Goal: Task Accomplishment & Management: Manage account settings

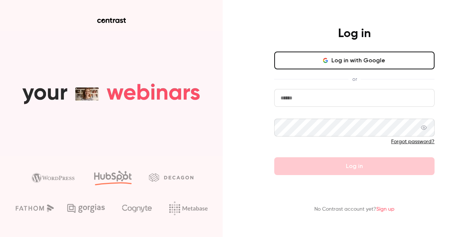
click at [354, 61] on button "Log in with Google" at bounding box center [354, 61] width 160 height 18
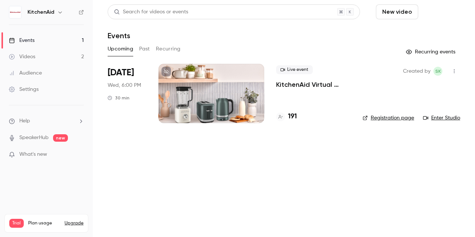
click at [430, 14] on button "Schedule" at bounding box center [440, 11] width 39 height 15
click at [420, 34] on div "One time event" at bounding box center [426, 32] width 56 height 7
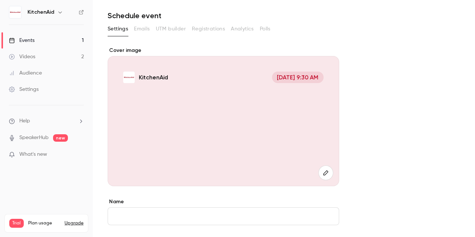
scroll to position [74, 0]
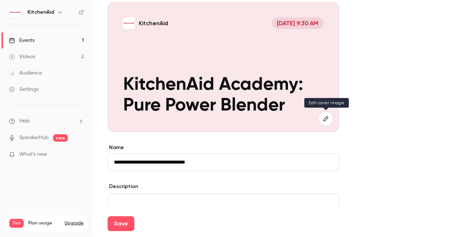
type input "**********"
click at [330, 118] on button "button" at bounding box center [325, 118] width 15 height 15
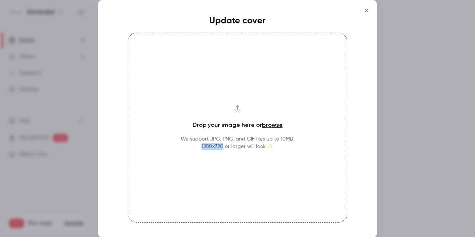
drag, startPoint x: 200, startPoint y: 145, endPoint x: 222, endPoint y: 146, distance: 21.6
click at [222, 146] on p "We support JPG, PNG, and GIF files up to 10MB. 1280x720 or larger will look ✨" at bounding box center [238, 142] width 114 height 15
copy p "1280x720"
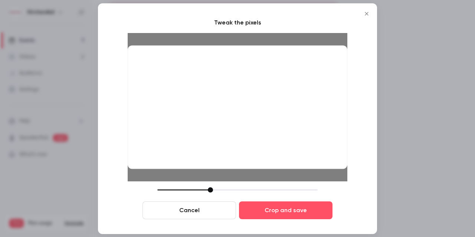
drag, startPoint x: 92, startPoint y: 153, endPoint x: 101, endPoint y: 156, distance: 9.3
click at [92, 153] on div at bounding box center [237, 118] width 475 height 237
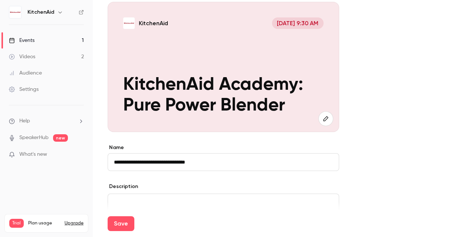
click at [251, 56] on div "KitchenAid [DATE] 9:30 AM KitchenAid Academy: Pure Power Blender" at bounding box center [224, 67] width 232 height 130
click at [318, 118] on button "button" at bounding box center [325, 118] width 15 height 15
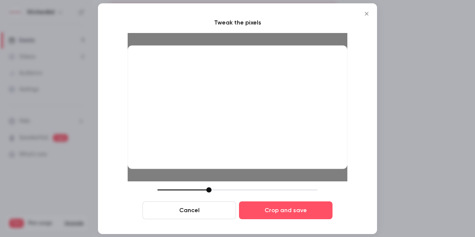
click at [210, 192] on div at bounding box center [208, 189] width 5 height 5
click at [201, 210] on button "Cancel" at bounding box center [190, 211] width 94 height 18
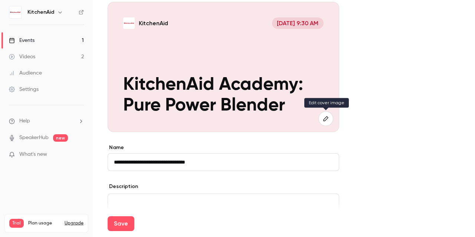
click at [327, 117] on icon "button" at bounding box center [325, 118] width 5 height 5
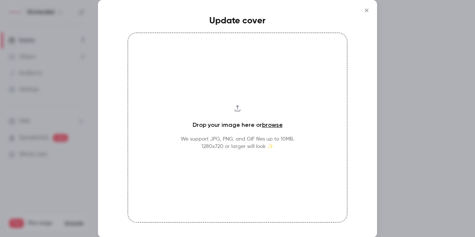
click at [255, 133] on div "Drop your image here or browse We support JPG, PNG, and GIF files up to 10MB. 1…" at bounding box center [238, 128] width 220 height 190
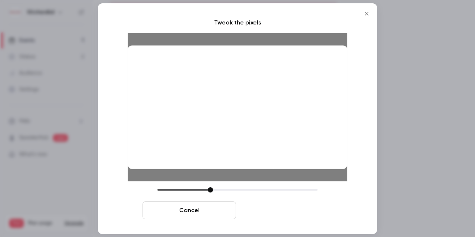
click at [301, 212] on button "Crop and save" at bounding box center [286, 211] width 94 height 18
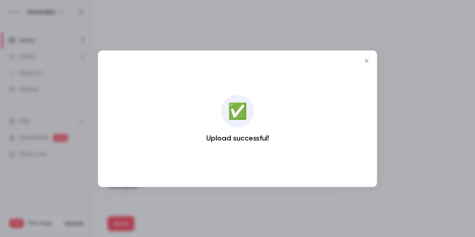
click at [366, 63] on icon "Close" at bounding box center [366, 61] width 9 height 6
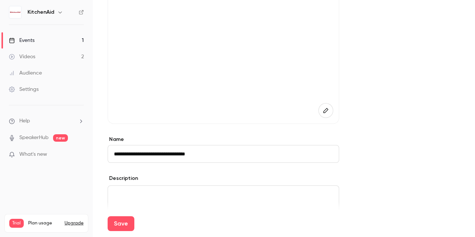
scroll to position [111, 0]
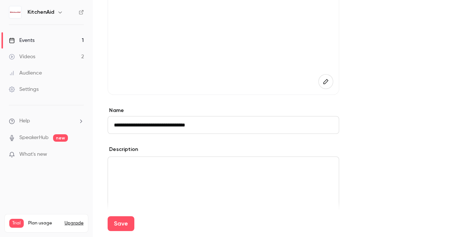
click at [220, 121] on input "**********" at bounding box center [224, 125] width 232 height 18
click at [231, 130] on input "**********" at bounding box center [224, 125] width 232 height 18
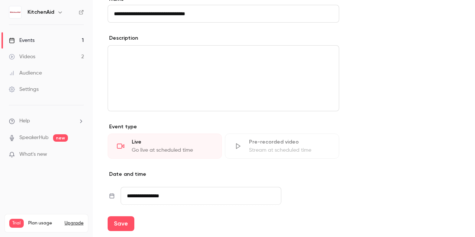
click at [201, 84] on div "editor" at bounding box center [223, 78] width 231 height 65
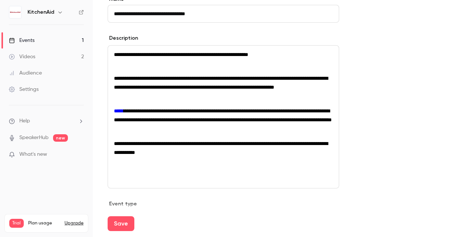
scroll to position [0, 0]
click at [135, 64] on p "editor" at bounding box center [223, 66] width 219 height 9
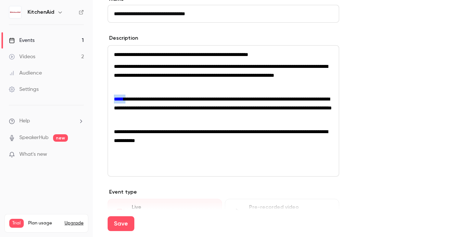
drag, startPoint x: 114, startPoint y: 107, endPoint x: 127, endPoint y: 105, distance: 13.1
click at [127, 105] on div "**********" at bounding box center [223, 111] width 231 height 131
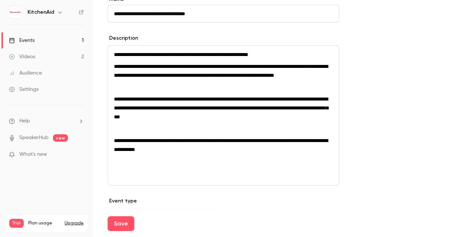
click at [116, 107] on span "**********" at bounding box center [221, 108] width 214 height 23
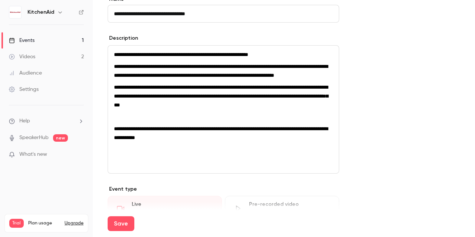
click at [114, 138] on span "**********" at bounding box center [221, 133] width 214 height 14
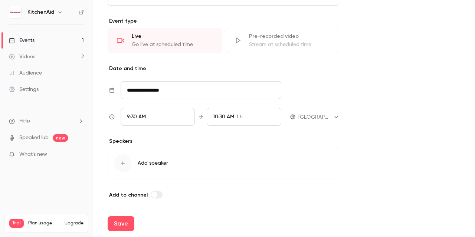
scroll to position [388, 0]
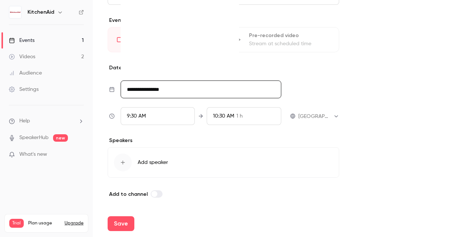
click at [183, 90] on input "**********" at bounding box center [201, 90] width 161 height 18
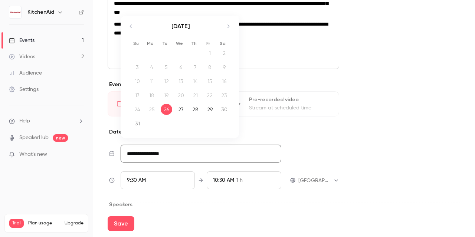
scroll to position [313, 0]
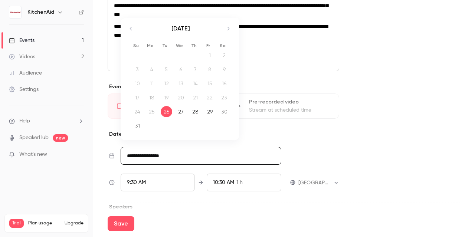
click at [225, 33] on icon "Move forward to switch to the next month." at bounding box center [228, 28] width 9 height 9
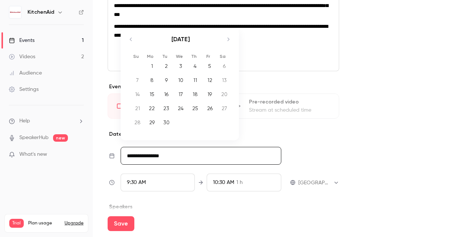
click at [198, 100] on div "18" at bounding box center [196, 94] width 12 height 11
type input "**********"
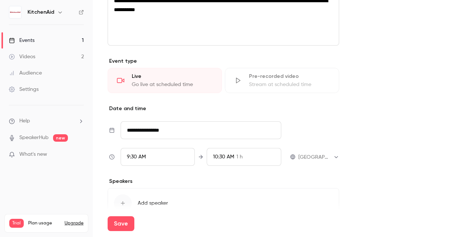
scroll to position [350, 0]
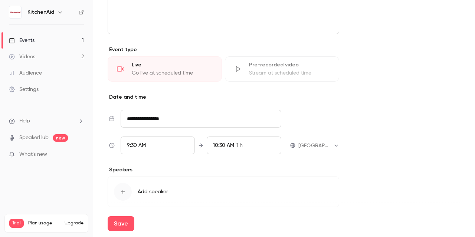
click at [163, 154] on div "9:30 AM" at bounding box center [158, 146] width 75 height 18
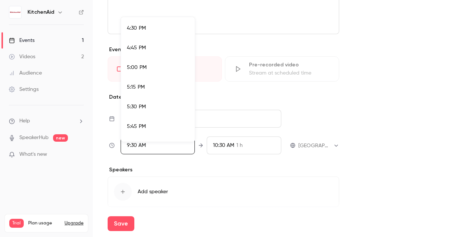
scroll to position [1326, 0]
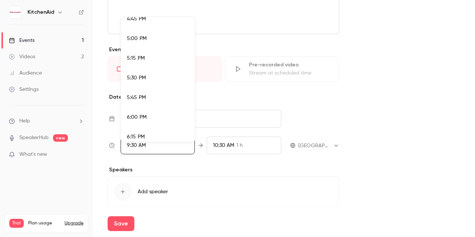
click at [163, 112] on li "6:00 PM" at bounding box center [158, 118] width 74 height 20
click at [406, 121] on div at bounding box center [237, 118] width 475 height 237
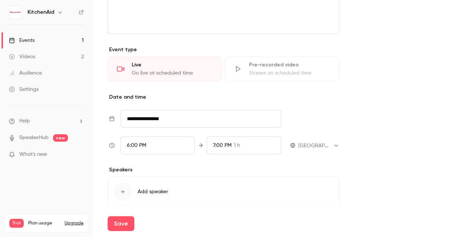
scroll to position [388, 0]
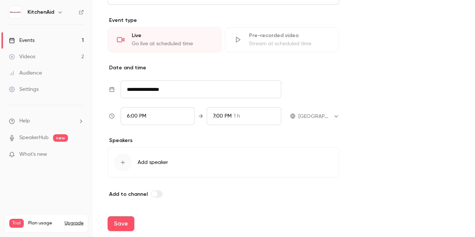
click at [131, 163] on div "button" at bounding box center [123, 163] width 18 height 18
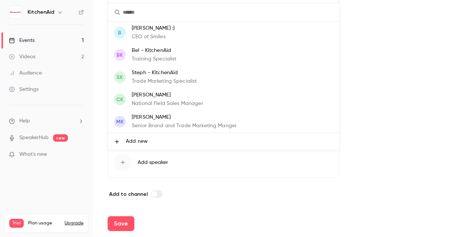
click at [170, 50] on p "Bel - KitchenAid" at bounding box center [154, 51] width 45 height 8
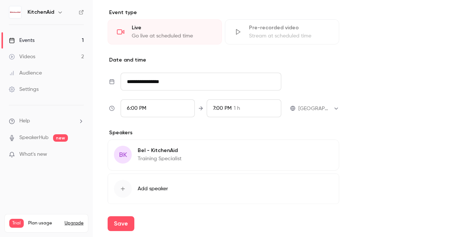
scroll to position [422, 0]
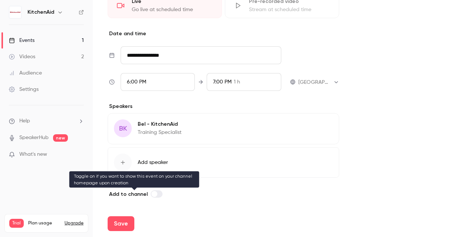
click at [153, 193] on span at bounding box center [154, 194] width 6 height 6
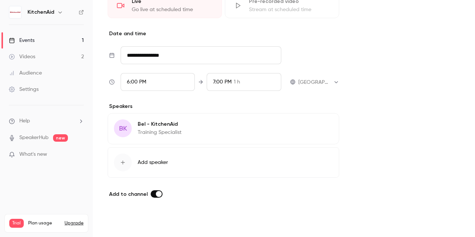
click at [123, 222] on button "Save" at bounding box center [121, 223] width 27 height 15
type input "**********"
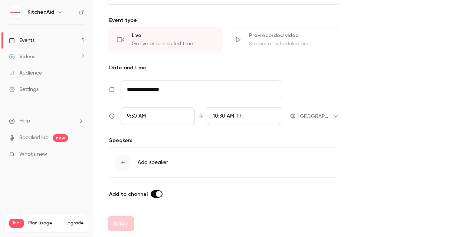
scroll to position [388, 0]
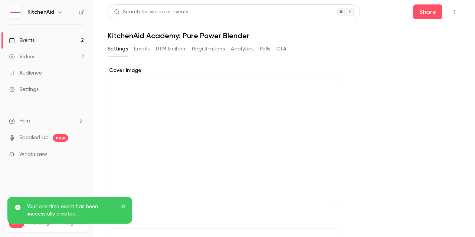
click at [124, 206] on icon "close" at bounding box center [123, 207] width 4 height 4
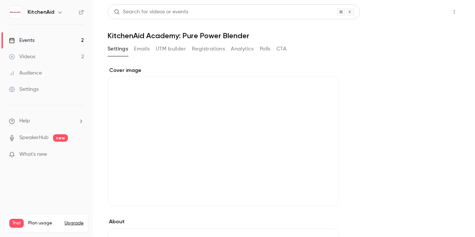
click at [423, 14] on button "Share" at bounding box center [427, 11] width 29 height 15
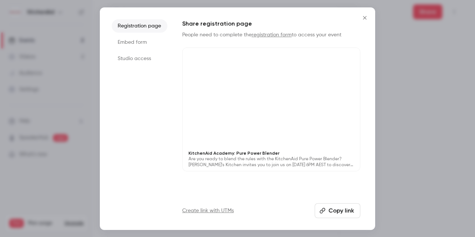
click at [332, 209] on button "Copy link" at bounding box center [338, 210] width 46 height 15
click at [143, 39] on li "Embed form" at bounding box center [140, 42] width 56 height 13
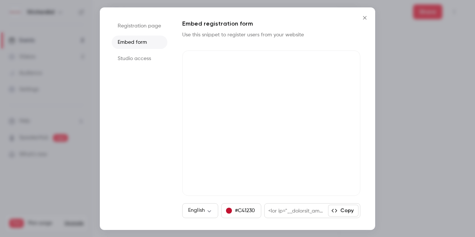
click at [148, 58] on li "Studio access" at bounding box center [140, 58] width 56 height 13
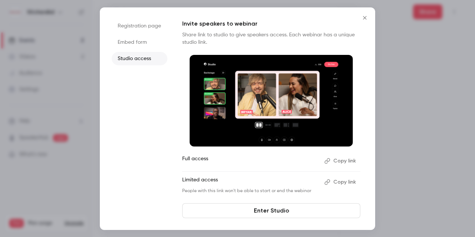
click at [345, 157] on button "Copy link" at bounding box center [340, 161] width 39 height 12
click at [125, 37] on li "Embed form" at bounding box center [140, 42] width 56 height 13
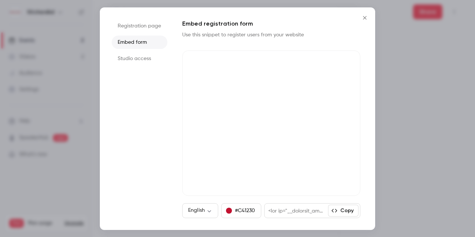
click at [148, 21] on li "Registration page" at bounding box center [140, 25] width 56 height 13
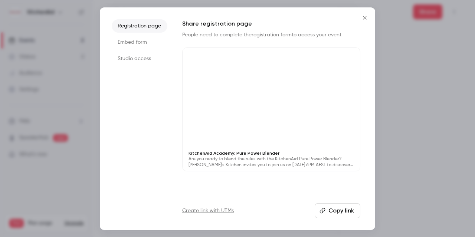
click at [364, 18] on icon "Close" at bounding box center [364, 18] width 9 height 6
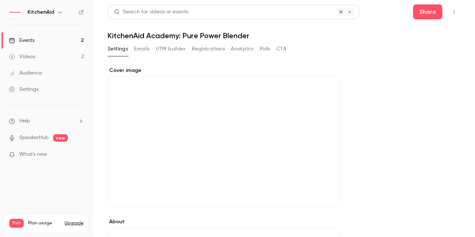
click at [451, 10] on icon "button" at bounding box center [454, 11] width 6 height 5
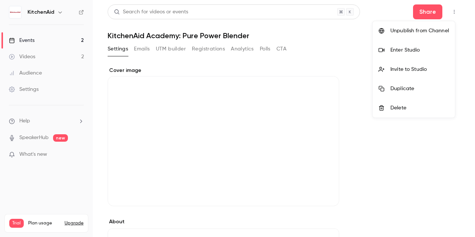
click at [415, 69] on div "Invite to Studio" at bounding box center [420, 69] width 59 height 7
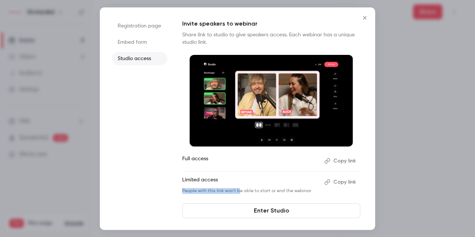
drag, startPoint x: 237, startPoint y: 188, endPoint x: 293, endPoint y: 185, distance: 55.8
click at [293, 185] on li "Limited access Copy link People with this link won't be able to start or end th…" at bounding box center [271, 185] width 178 height 18
click at [293, 186] on p "Limited access" at bounding box center [250, 182] width 136 height 12
drag, startPoint x: 432, startPoint y: 109, endPoint x: 379, endPoint y: 72, distance: 64.8
click at [433, 109] on div at bounding box center [237, 118] width 475 height 237
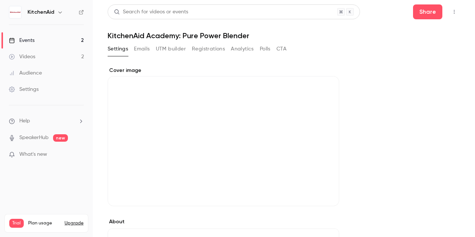
click at [452, 10] on button "button" at bounding box center [454, 12] width 12 height 12
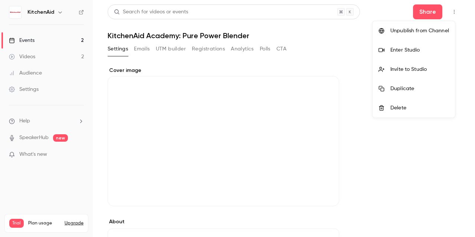
click at [319, 34] on div at bounding box center [237, 118] width 475 height 237
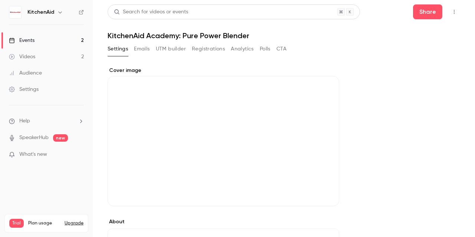
click at [145, 47] on button "Emails" at bounding box center [142, 49] width 16 height 12
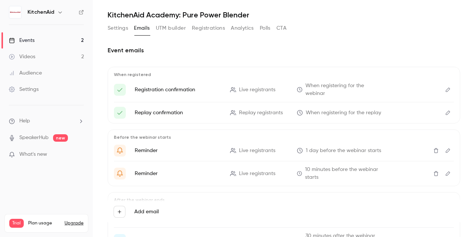
scroll to position [37, 0]
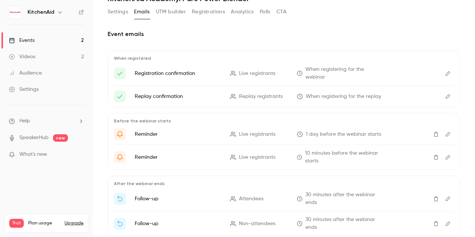
click at [445, 72] on icon "Edit" at bounding box center [448, 73] width 6 height 5
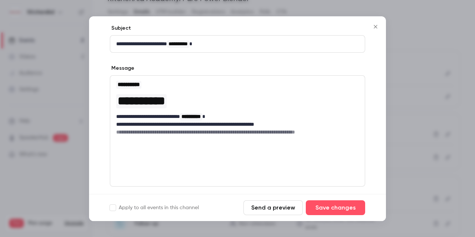
scroll to position [21, 0]
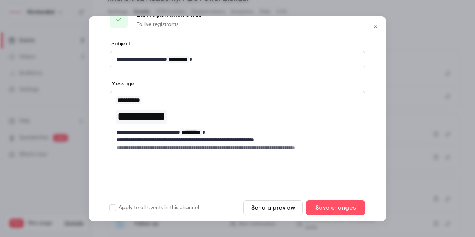
click at [377, 27] on icon "Close" at bounding box center [375, 27] width 9 height 6
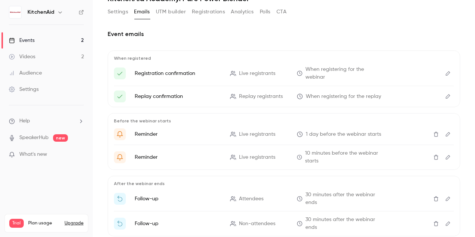
scroll to position [74, 0]
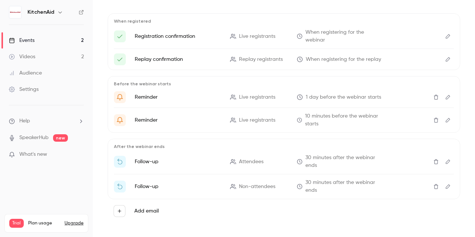
click at [442, 94] on button "Edit" at bounding box center [448, 97] width 12 height 12
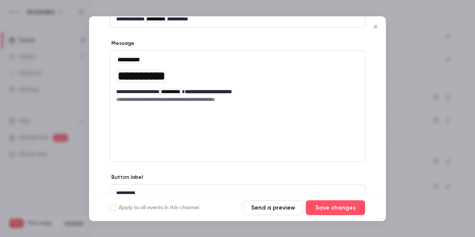
scroll to position [111, 0]
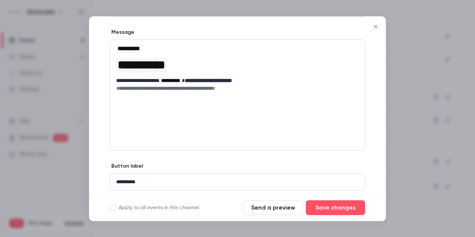
click at [378, 26] on icon "Close" at bounding box center [375, 27] width 9 height 6
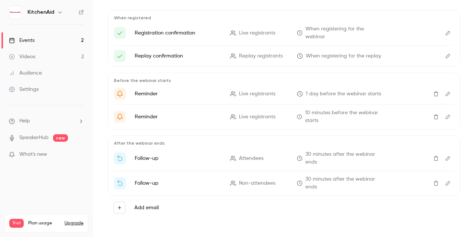
scroll to position [79, 0]
click at [445, 155] on icon "Edit" at bounding box center [448, 157] width 6 height 5
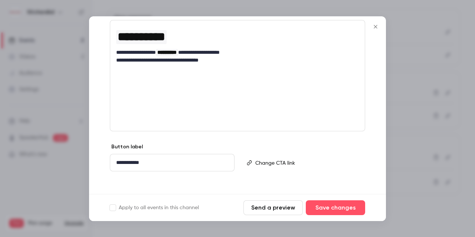
scroll to position [134, 0]
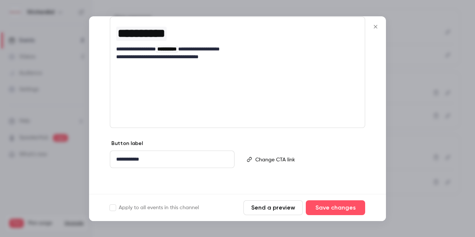
click at [376, 24] on icon "Close" at bounding box center [375, 27] width 9 height 6
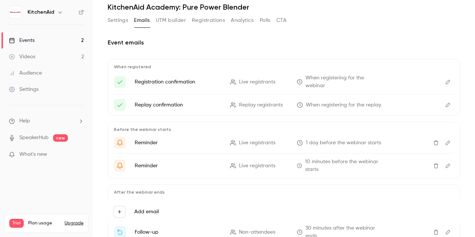
scroll to position [0, 0]
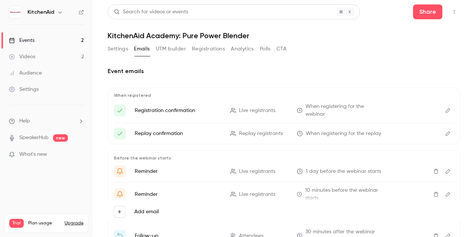
click at [171, 52] on button "UTM builder" at bounding box center [171, 49] width 30 height 12
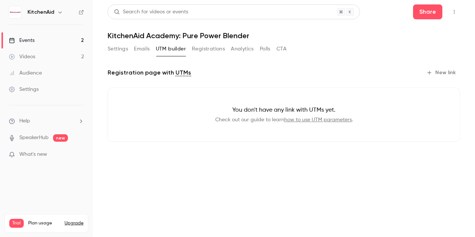
drag, startPoint x: 199, startPoint y: 50, endPoint x: 214, endPoint y: 50, distance: 14.9
click at [199, 50] on button "Registrations" at bounding box center [208, 49] width 33 height 12
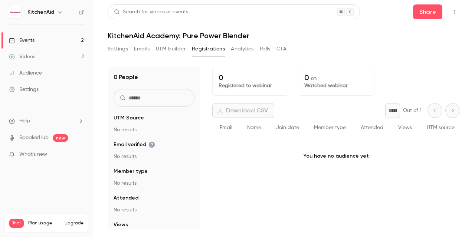
click at [243, 47] on button "Analytics" at bounding box center [242, 49] width 23 height 12
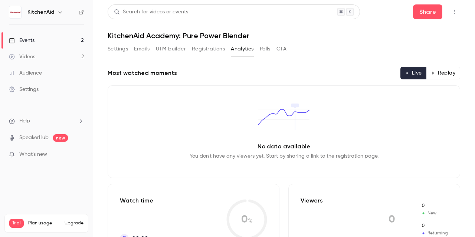
click at [117, 50] on button "Settings" at bounding box center [118, 49] width 20 height 12
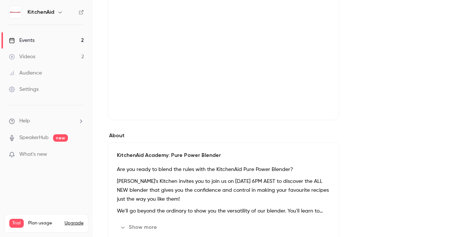
scroll to position [74, 0]
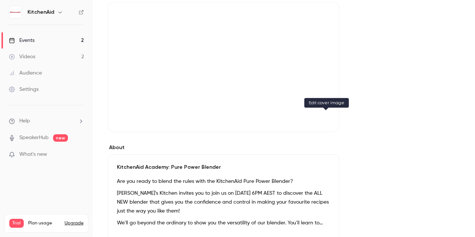
click at [321, 114] on button "Cover image" at bounding box center [325, 118] width 15 height 15
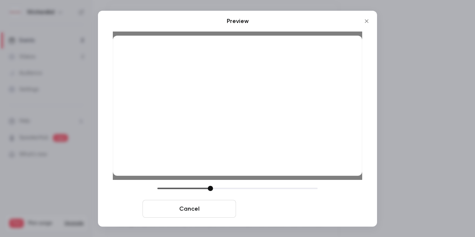
click at [301, 208] on button "Save cover" at bounding box center [286, 209] width 94 height 18
click at [288, 211] on button "Save cover" at bounding box center [286, 209] width 94 height 18
click at [280, 206] on button "Save cover" at bounding box center [286, 209] width 94 height 18
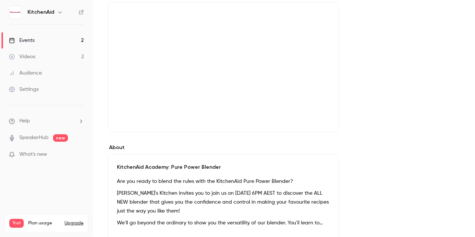
scroll to position [37, 0]
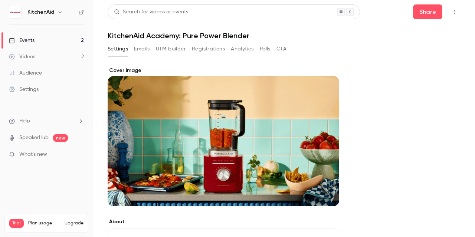
click at [29, 156] on span "What's new" at bounding box center [33, 155] width 28 height 8
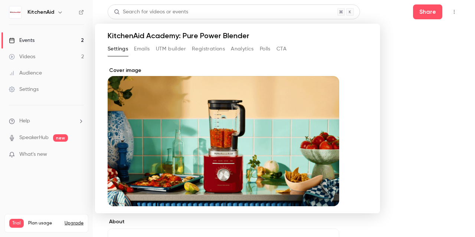
click at [40, 40] on div at bounding box center [237, 118] width 475 height 237
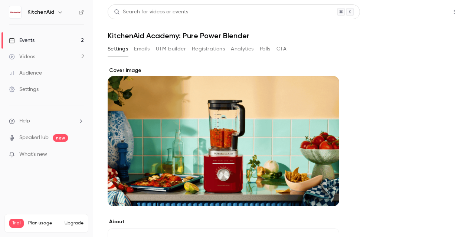
click at [427, 9] on button "Share" at bounding box center [427, 11] width 29 height 15
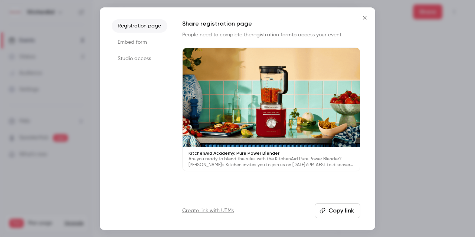
click at [344, 210] on button "Copy link" at bounding box center [338, 210] width 46 height 15
click at [365, 15] on icon "Close" at bounding box center [364, 18] width 9 height 6
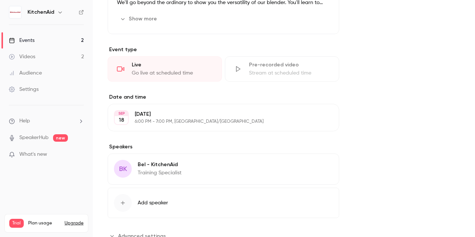
scroll to position [320, 0]
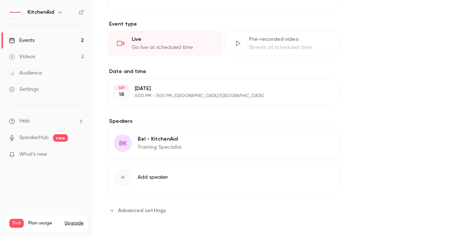
click at [323, 141] on button "Edit" at bounding box center [319, 140] width 27 height 12
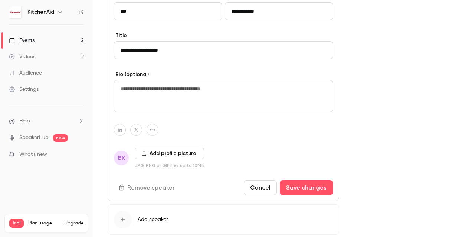
scroll to position [469, 0]
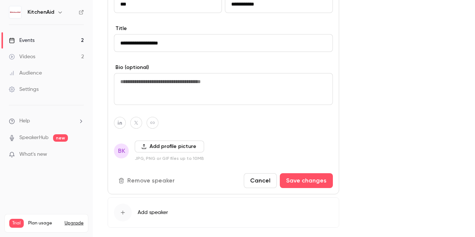
click at [160, 144] on button "Add profile picture" at bounding box center [169, 147] width 69 height 12
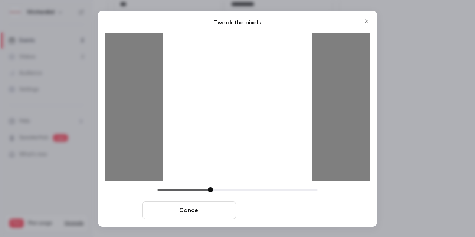
click at [278, 203] on button "Crop and save" at bounding box center [286, 211] width 94 height 18
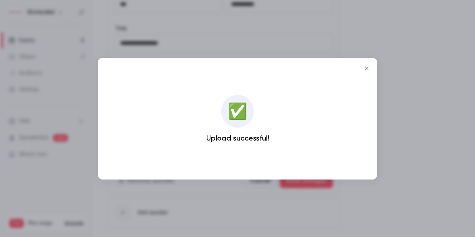
click at [366, 68] on icon "Close" at bounding box center [366, 67] width 3 height 3
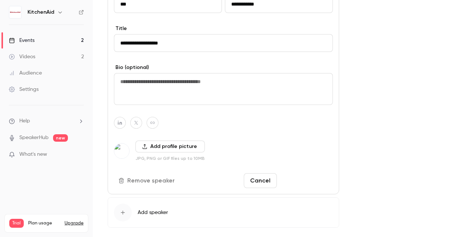
click at [312, 181] on button "Save changes" at bounding box center [306, 180] width 53 height 15
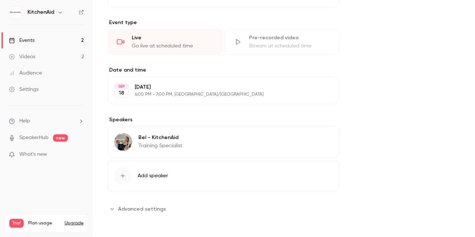
scroll to position [320, 0]
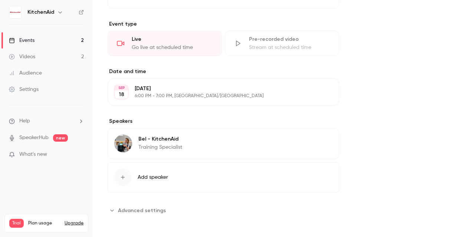
click at [315, 141] on icon "button" at bounding box center [312, 140] width 6 height 6
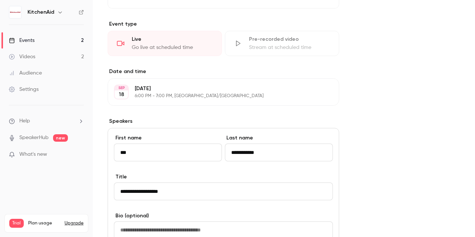
click at [255, 148] on input "**********" at bounding box center [279, 153] width 108 height 18
drag, startPoint x: 256, startPoint y: 152, endPoint x: 201, endPoint y: 151, distance: 54.6
click at [201, 151] on div "**********" at bounding box center [223, 153] width 219 height 39
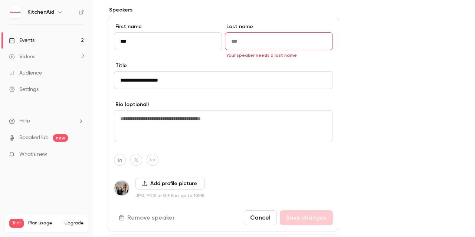
drag, startPoint x: 160, startPoint y: 80, endPoint x: 106, endPoint y: 80, distance: 53.8
click at [105, 78] on main "Search for videos or events Share KitchenAid Academy: Pure Power Blender Settin…" at bounding box center [284, 118] width 382 height 237
type input "**********"
click at [266, 37] on input "Last name" at bounding box center [279, 41] width 108 height 18
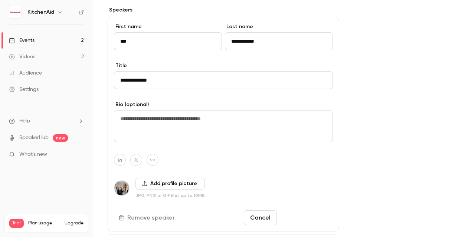
type input "**********"
click at [305, 219] on button "Save changes" at bounding box center [306, 217] width 53 height 15
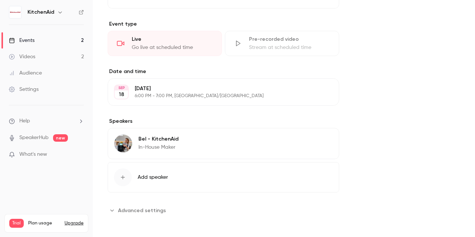
click at [137, 209] on span "Advanced settings" at bounding box center [142, 211] width 48 height 8
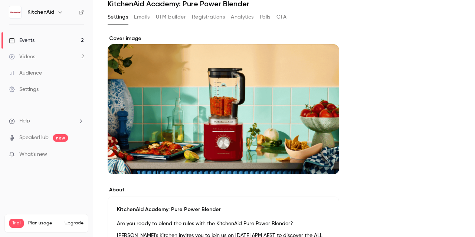
scroll to position [0, 0]
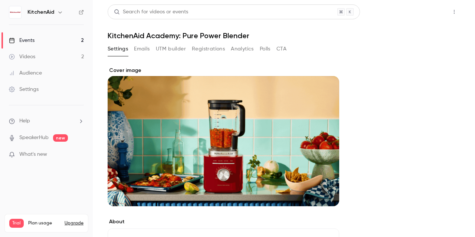
click at [420, 14] on button "Share" at bounding box center [427, 11] width 29 height 15
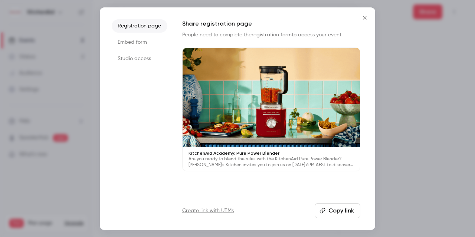
click at [344, 209] on button "Copy link" at bounding box center [338, 210] width 46 height 15
click at [363, 14] on button "Close" at bounding box center [364, 17] width 15 height 15
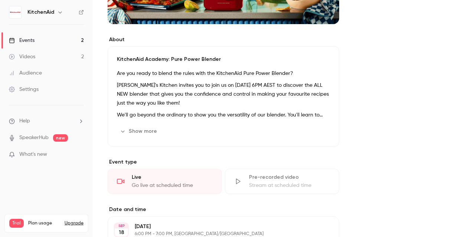
scroll to position [186, 0]
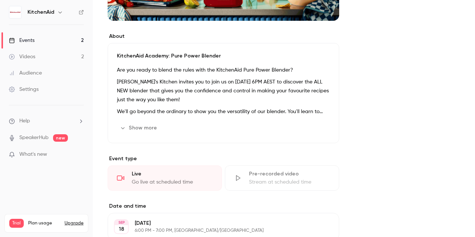
click at [316, 127] on button "Edit" at bounding box center [316, 128] width 27 height 12
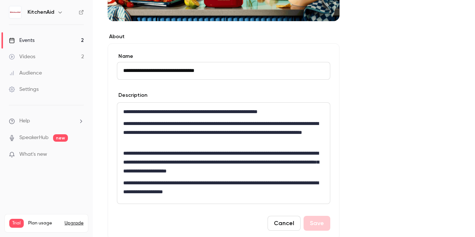
click at [249, 134] on p "**********" at bounding box center [223, 132] width 201 height 27
drag, startPoint x: 246, startPoint y: 133, endPoint x: 269, endPoint y: 129, distance: 24.0
click at [269, 129] on p "**********" at bounding box center [223, 132] width 201 height 27
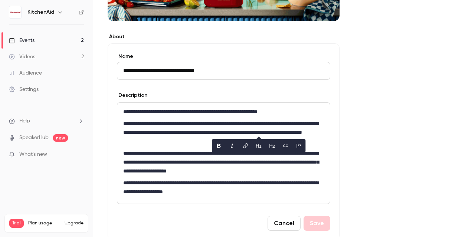
click at [157, 157] on p "**********" at bounding box center [223, 162] width 201 height 27
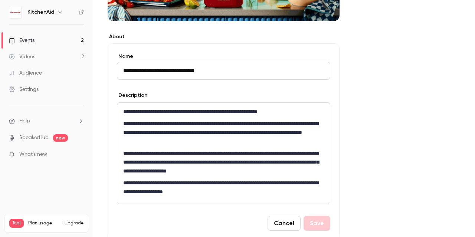
click at [206, 131] on p "**********" at bounding box center [223, 132] width 201 height 27
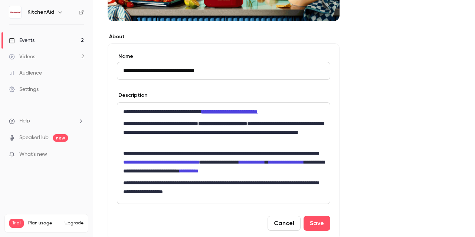
scroll to position [0, 0]
click at [325, 220] on button "Save" at bounding box center [317, 223] width 27 height 15
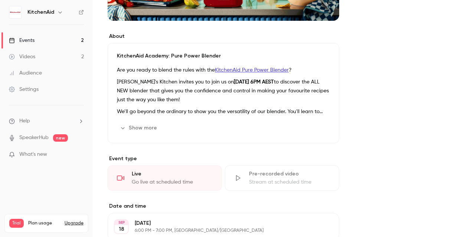
click at [146, 124] on button "Show more" at bounding box center [139, 128] width 45 height 12
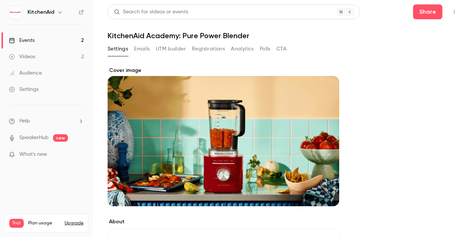
click at [143, 49] on button "Emails" at bounding box center [142, 49] width 16 height 12
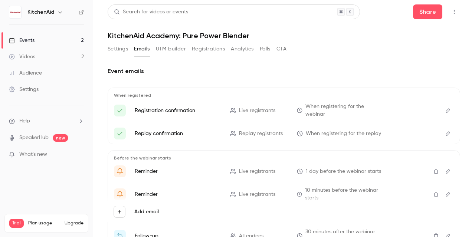
click at [445, 110] on icon "Edit" at bounding box center [448, 110] width 6 height 5
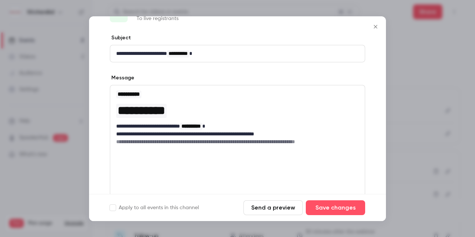
scroll to position [37, 0]
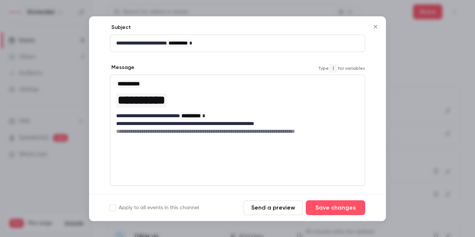
click at [339, 130] on h6 "**********" at bounding box center [234, 131] width 237 height 7
click at [111, 144] on icon "editor" at bounding box center [109, 146] width 5 height 4
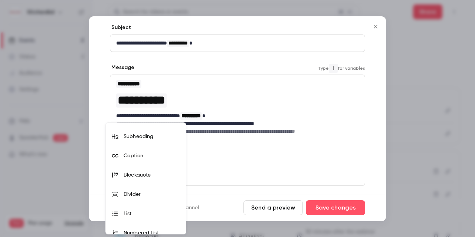
scroll to position [24, 0]
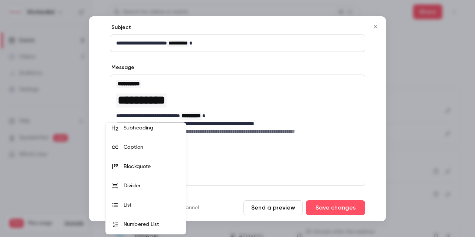
click at [208, 145] on div at bounding box center [237, 118] width 475 height 237
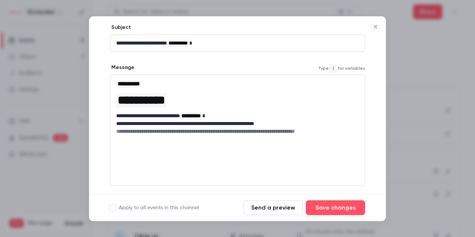
click at [169, 145] on p "editor" at bounding box center [237, 147] width 243 height 8
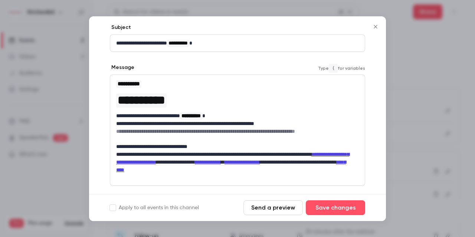
scroll to position [0, 0]
drag, startPoint x: 221, startPoint y: 144, endPoint x: 117, endPoint y: 145, distance: 104.7
click at [117, 145] on p "**********" at bounding box center [234, 147] width 237 height 8
click at [215, 133] on h6 "**********" at bounding box center [234, 131] width 237 height 7
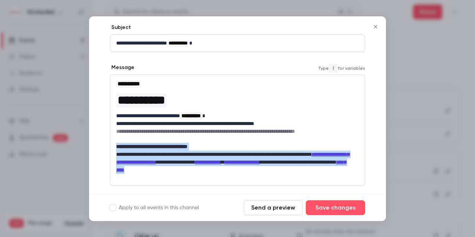
drag, startPoint x: 272, startPoint y: 173, endPoint x: 115, endPoint y: 150, distance: 158.0
click at [115, 150] on div "**********" at bounding box center [237, 127] width 255 height 104
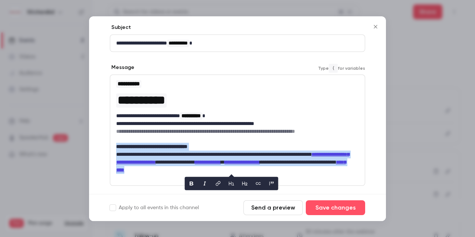
copy div "**********"
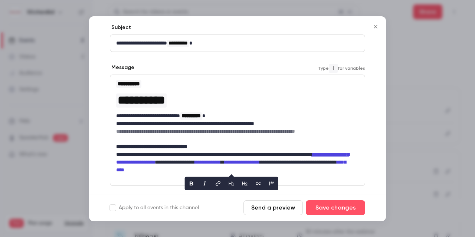
click at [278, 139] on p "editor" at bounding box center [237, 139] width 243 height 8
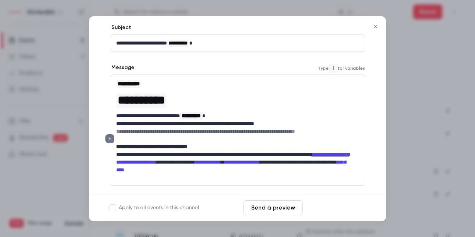
click at [336, 206] on button "Save changes" at bounding box center [335, 207] width 59 height 15
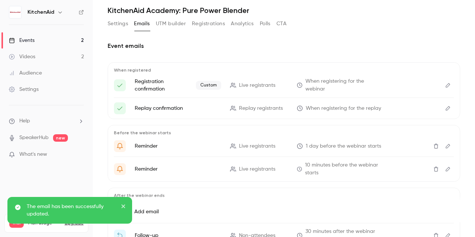
scroll to position [37, 0]
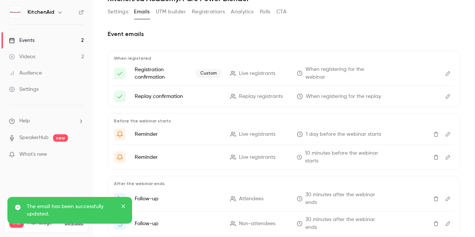
click at [445, 134] on icon "Edit" at bounding box center [448, 134] width 6 height 5
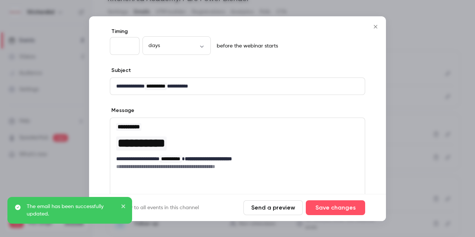
scroll to position [74, 0]
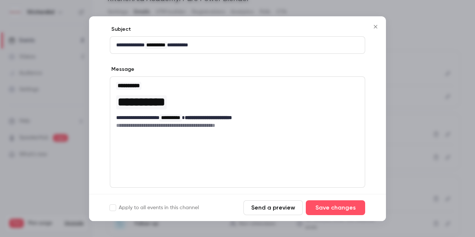
click at [261, 121] on p "**********" at bounding box center [234, 118] width 237 height 8
click at [267, 127] on h6 "**********" at bounding box center [234, 125] width 237 height 7
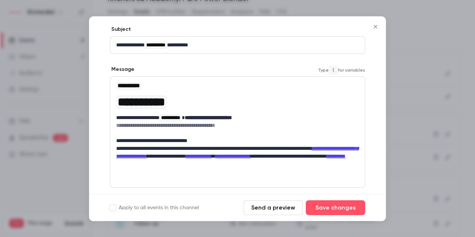
scroll to position [0, 0]
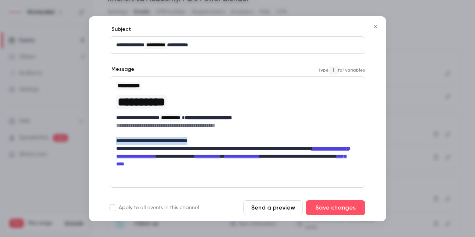
drag, startPoint x: 217, startPoint y: 140, endPoint x: 93, endPoint y: 143, distance: 124.0
click at [93, 143] on div "**********" at bounding box center [237, 121] width 297 height 268
click at [261, 137] on p "**********" at bounding box center [234, 141] width 237 height 8
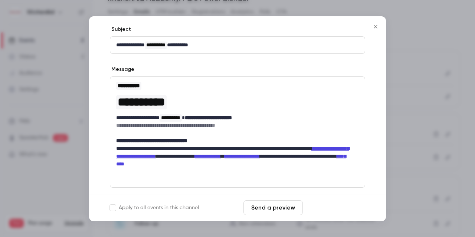
click at [337, 204] on button "Save changes" at bounding box center [335, 207] width 59 height 15
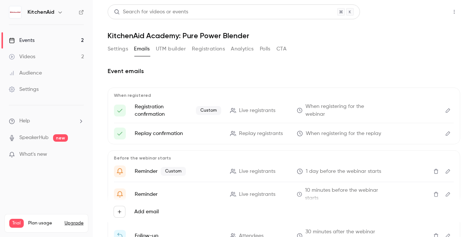
click at [422, 14] on button "Share" at bounding box center [427, 11] width 29 height 15
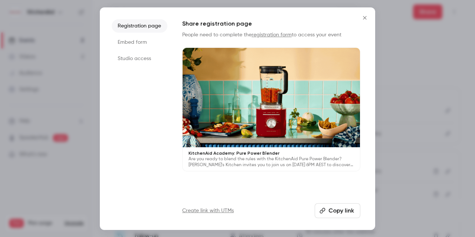
click at [339, 207] on button "Copy link" at bounding box center [338, 210] width 46 height 15
click at [366, 17] on icon "Close" at bounding box center [364, 18] width 9 height 6
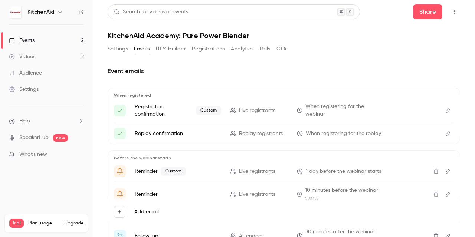
click at [124, 46] on button "Settings" at bounding box center [118, 49] width 20 height 12
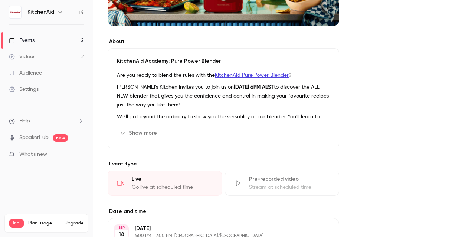
scroll to position [148, 0]
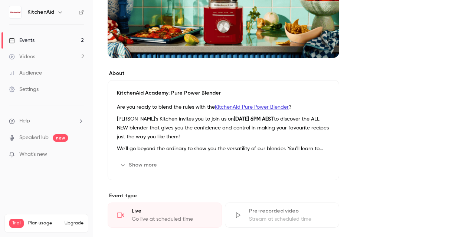
click at [144, 162] on button "Show more" at bounding box center [139, 165] width 45 height 12
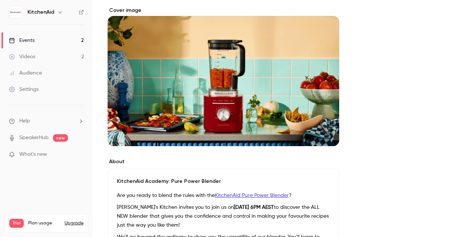
scroll to position [37, 0]
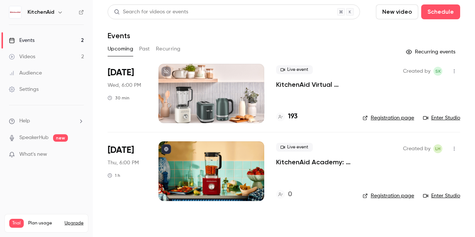
click at [400, 196] on link "Registration page" at bounding box center [389, 195] width 52 height 7
